Goal: Check status: Check status

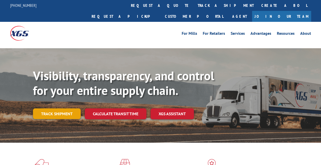
click at [63, 108] on link "Track shipment" at bounding box center [57, 113] width 48 height 11
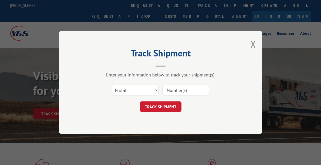
click at [189, 90] on input at bounding box center [185, 90] width 47 height 11
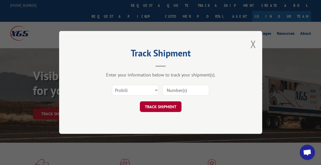
paste input "17496918"
type input "17496918"
click at [176, 103] on button "TRACK SHIPMENT" at bounding box center [161, 106] width 42 height 11
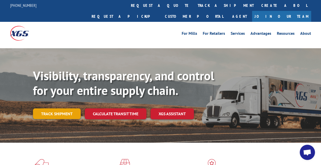
click at [63, 108] on link "Track shipment" at bounding box center [57, 113] width 48 height 11
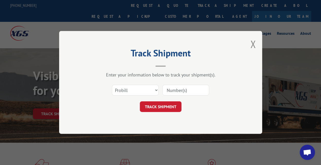
click at [197, 92] on input at bounding box center [185, 90] width 47 height 11
paste input "17501607"
type input "17501607"
click at [169, 104] on button "TRACK SHIPMENT" at bounding box center [161, 106] width 42 height 11
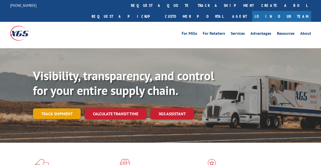
click at [69, 108] on div "Track shipment" at bounding box center [59, 113] width 52 height 11
click at [41, 108] on link "Track shipment" at bounding box center [57, 113] width 48 height 11
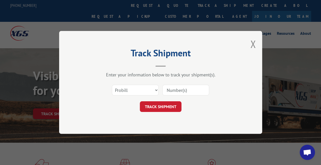
click at [173, 90] on input at bounding box center [185, 90] width 47 height 11
paste input "17501621 17501937"
type input "17501621 17501937"
click at [167, 106] on button "TRACK SHIPMENT" at bounding box center [161, 106] width 42 height 11
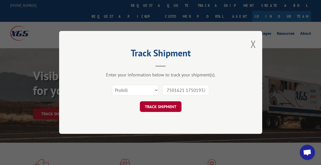
scroll to position [0, 0]
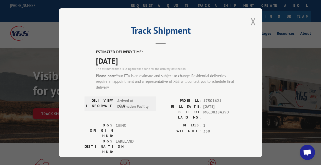
click at [251, 18] on button "Close modal" at bounding box center [253, 21] width 6 height 13
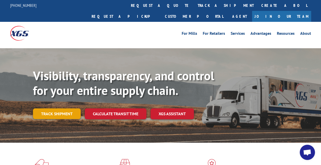
click at [52, 108] on link "Track shipment" at bounding box center [57, 113] width 48 height 11
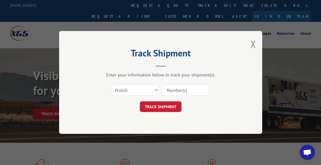
click at [186, 89] on input at bounding box center [185, 90] width 47 height 11
paste input "17501621"
type input "17501621"
click at [172, 103] on button "TRACK SHIPMENT" at bounding box center [161, 106] width 42 height 11
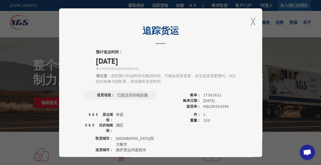
click at [252, 18] on button "关闭模式" at bounding box center [253, 21] width 6 height 13
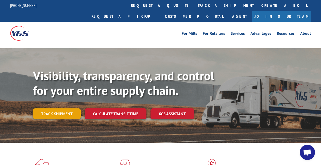
drag, startPoint x: 54, startPoint y: 104, endPoint x: 58, endPoint y: 100, distance: 6.1
click at [53, 108] on link "Track shipment" at bounding box center [57, 113] width 48 height 11
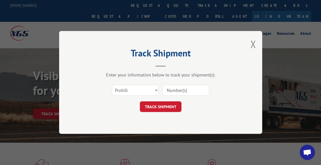
click at [169, 92] on input at bounding box center [185, 90] width 47 height 11
paste input "17501937"
type input "17501937"
click at [167, 103] on button "TRACK SHIPMENT" at bounding box center [161, 106] width 42 height 11
